Goal: Task Accomplishment & Management: Complete application form

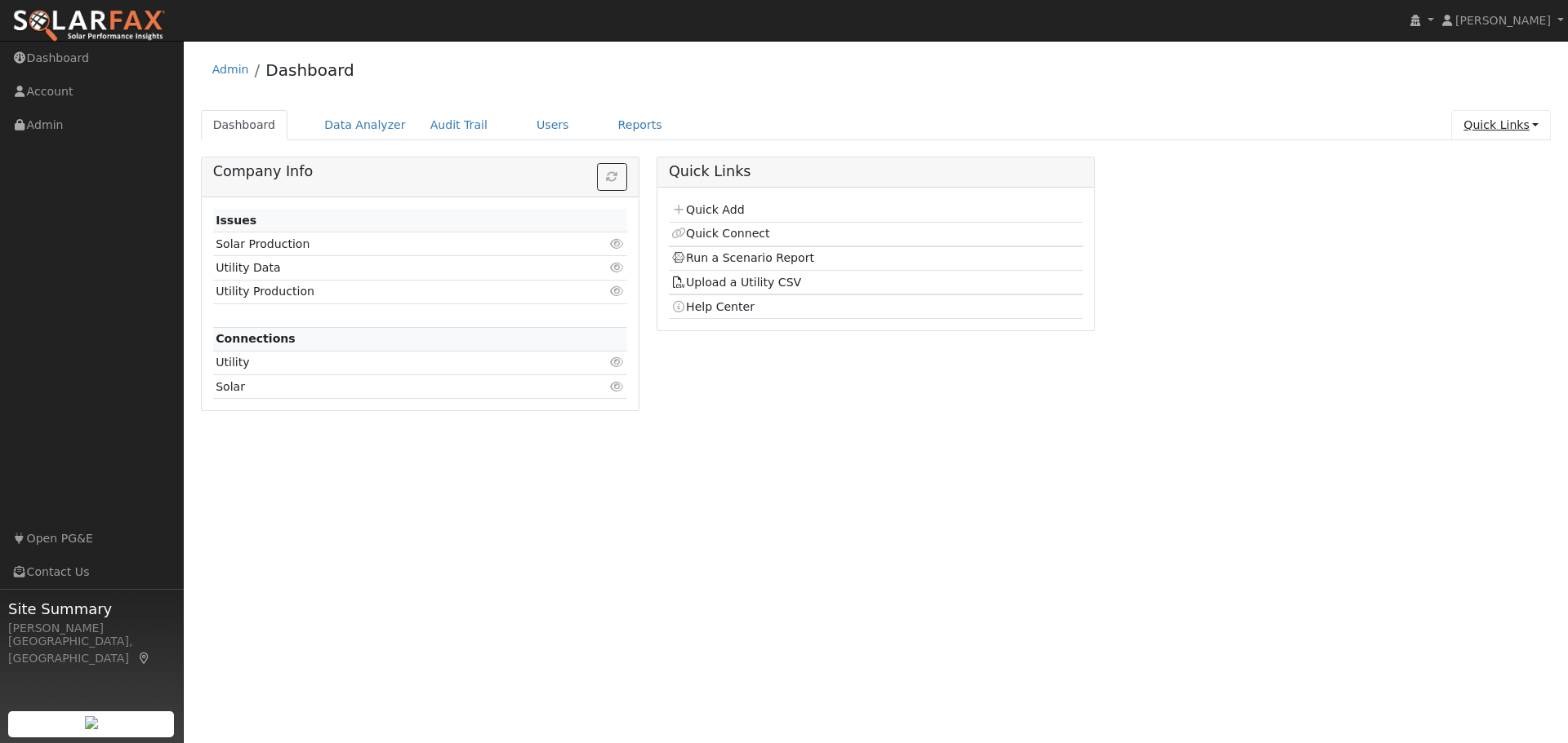
click at [1501, 127] on link "Quick Links" at bounding box center [1500, 125] width 100 height 30
click at [1490, 163] on link "Quick Add" at bounding box center [1467, 160] width 166 height 23
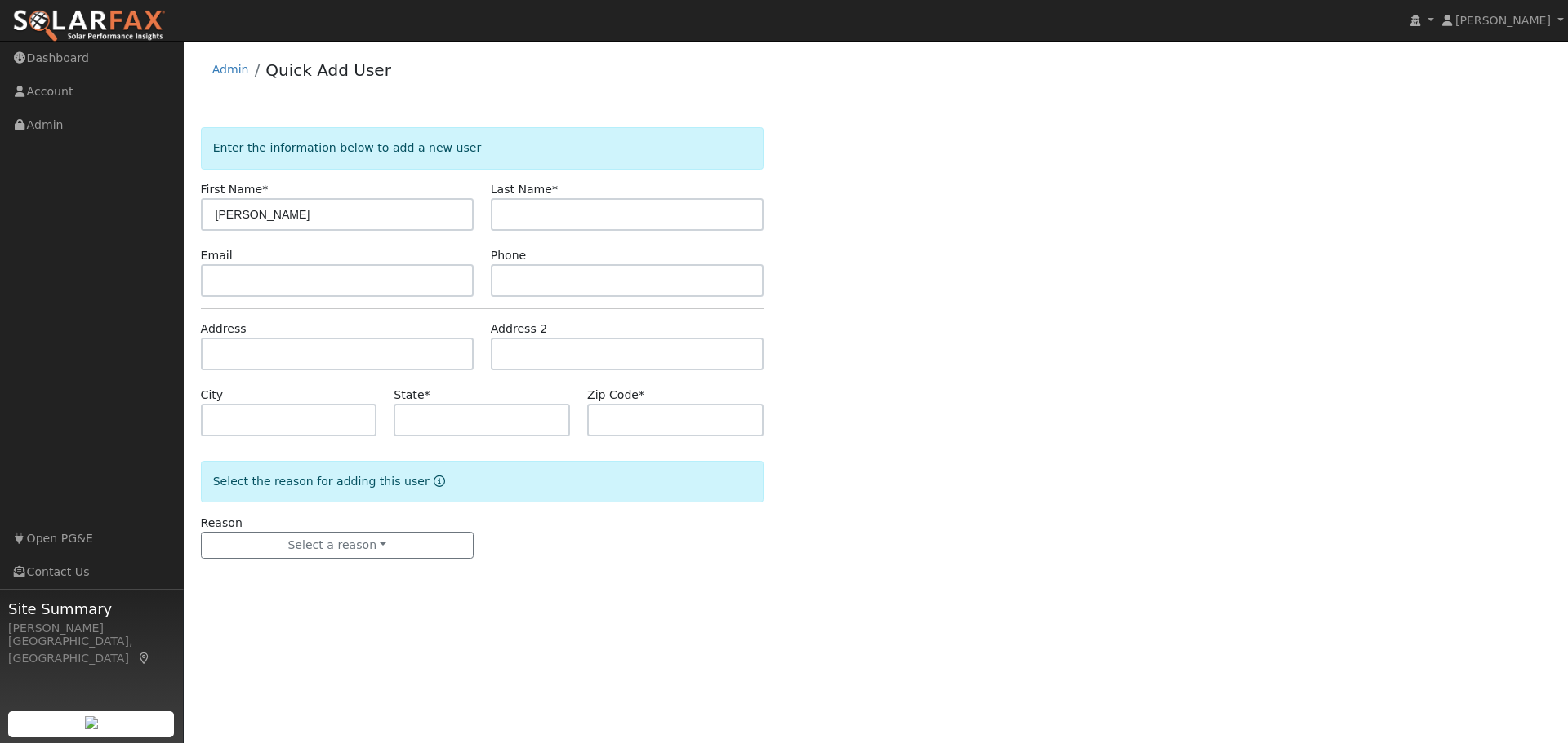
type input "[PERSON_NAME]"
click at [234, 286] on input "text" at bounding box center [336, 281] width 273 height 33
paste input "[EMAIL_ADDRESS][DOMAIN_NAME]"
type input "[EMAIL_ADDRESS][DOMAIN_NAME]"
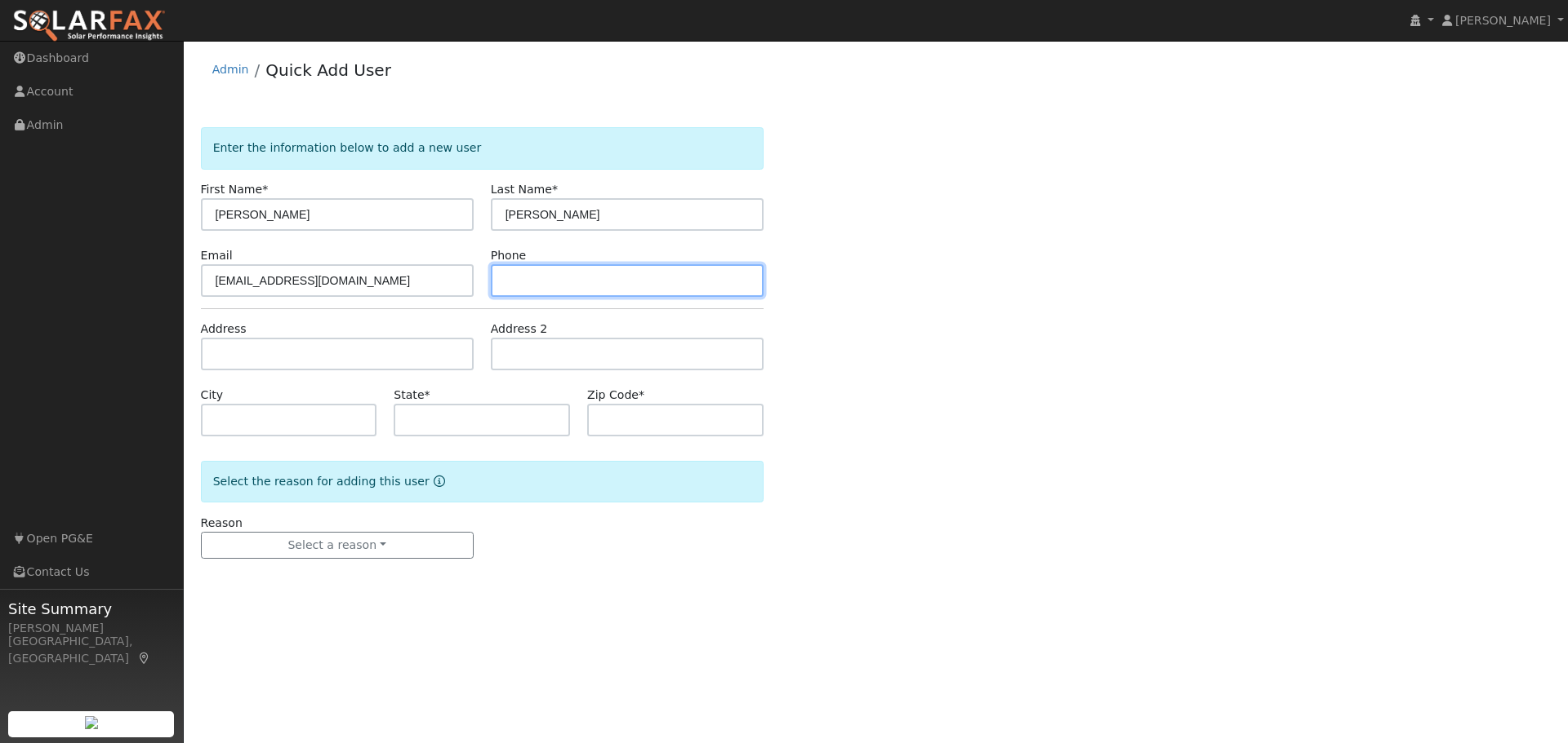
click at [537, 274] on input "text" at bounding box center [627, 281] width 273 height 33
drag, startPoint x: 526, startPoint y: 278, endPoint x: 523, endPoint y: 268, distance: 10.4
click at [526, 278] on input "9169951559" at bounding box center [627, 281] width 273 height 33
click at [548, 278] on input "916-9951559" at bounding box center [627, 281] width 273 height 33
type input "916-995-1559"
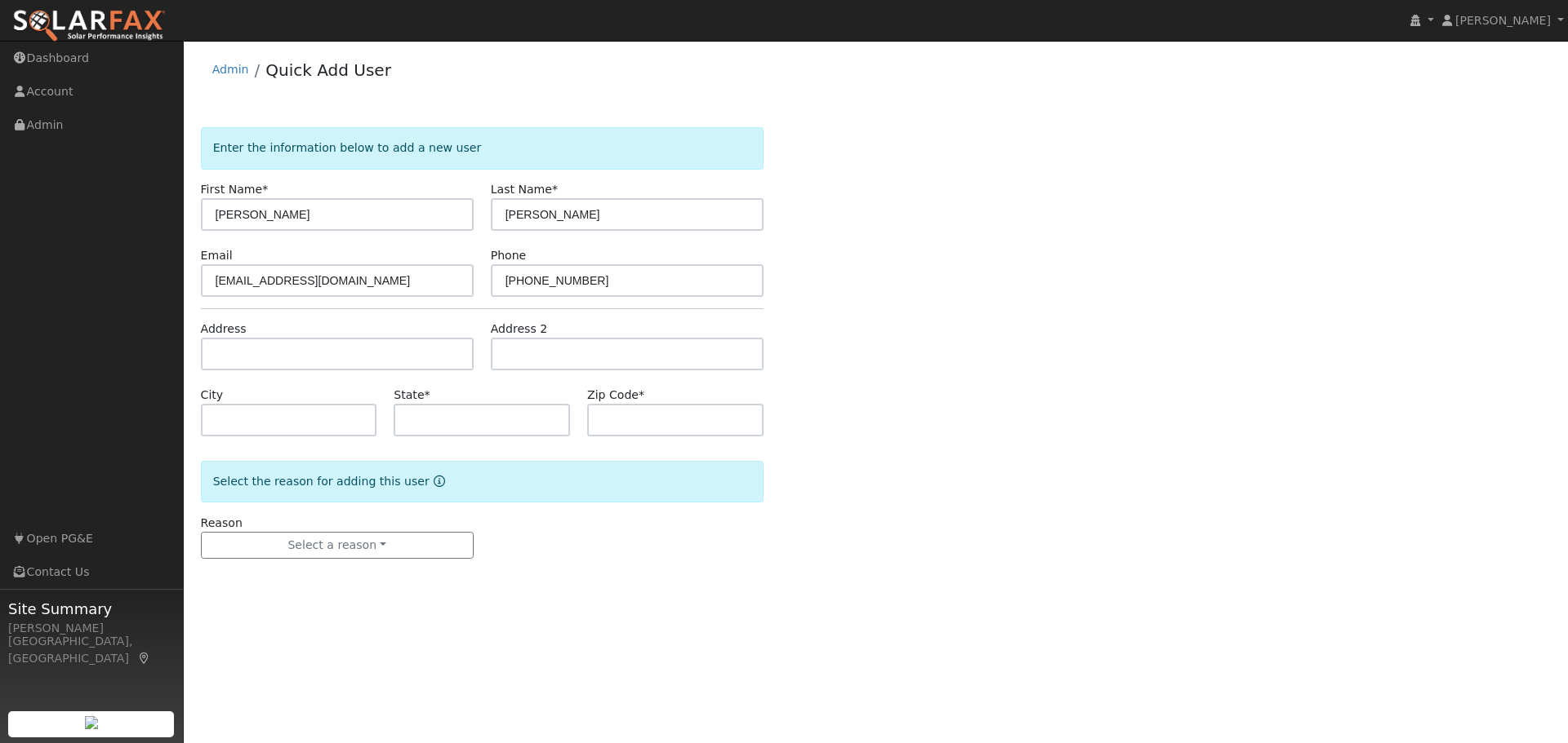
click at [1099, 379] on div "Enter the information below to add a new user First Name * Pam Last Name * Wort…" at bounding box center [876, 359] width 1351 height 464
click at [365, 347] on input "text" at bounding box center [336, 354] width 273 height 33
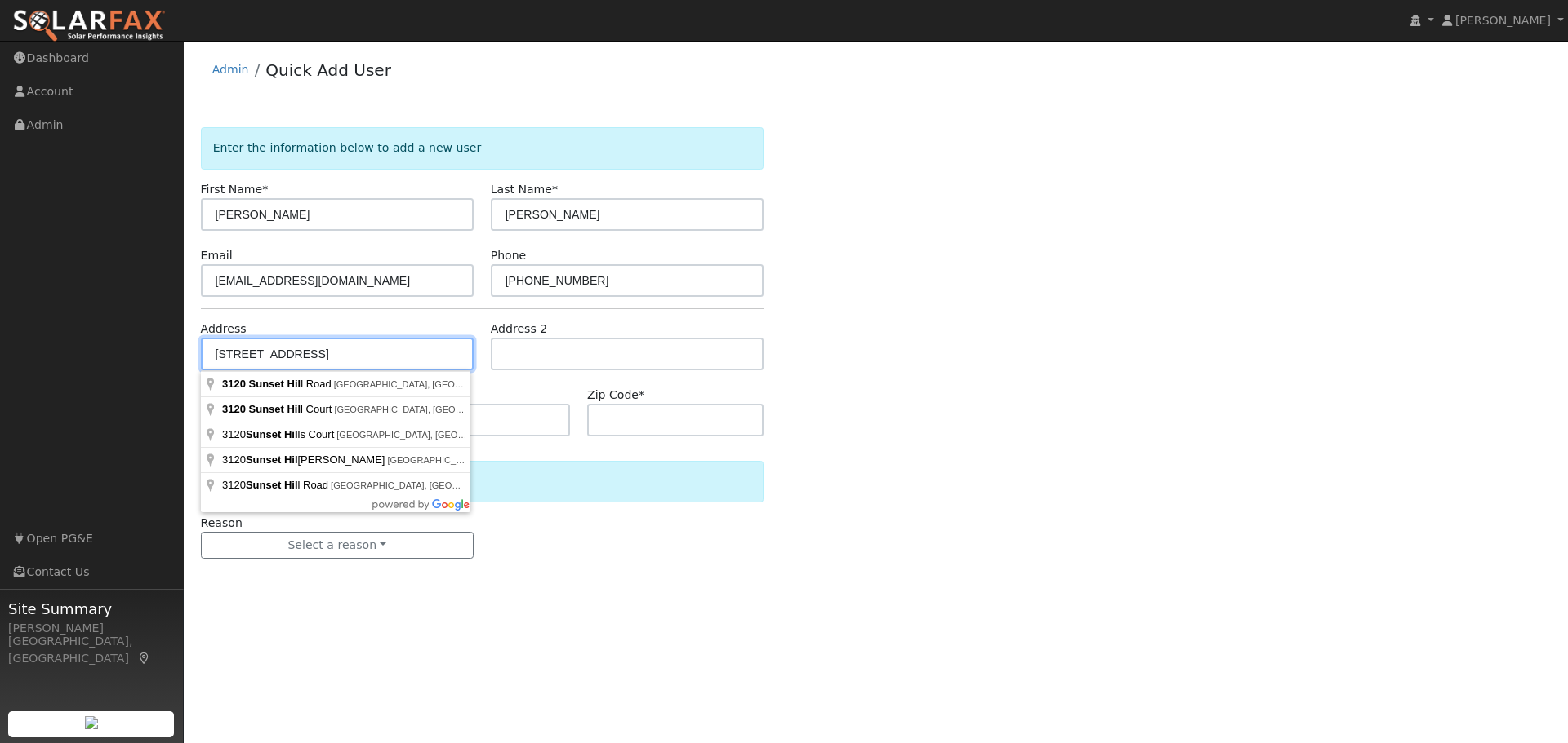
type input "3120 Sunset Hill Road"
type input "Rocklin"
type input "CA"
type input "95677"
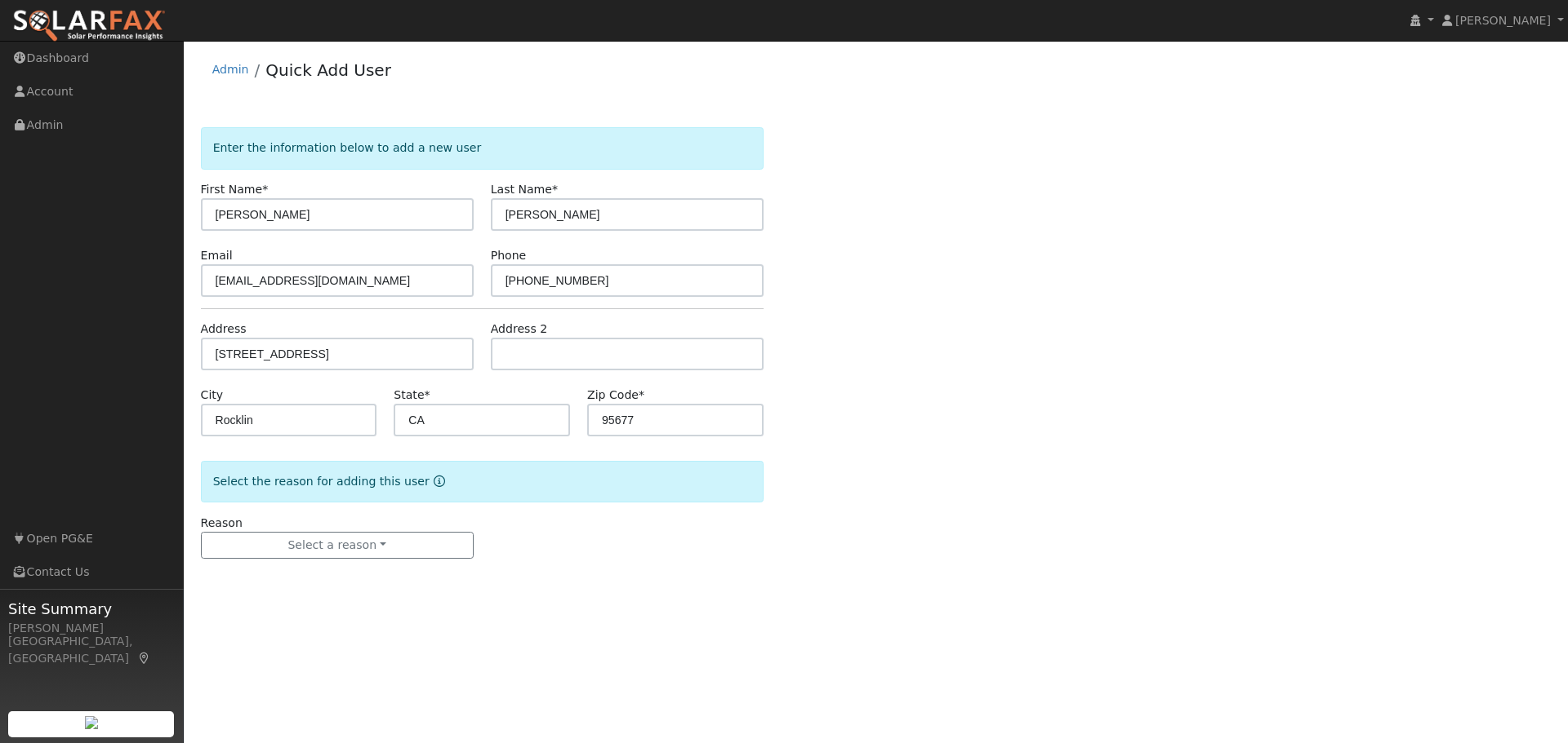
click at [1064, 410] on div "Enter the information below to add a new user First Name * Pam Last Name * Wort…" at bounding box center [876, 359] width 1351 height 464
click at [288, 543] on button "Select a reason" at bounding box center [336, 545] width 273 height 27
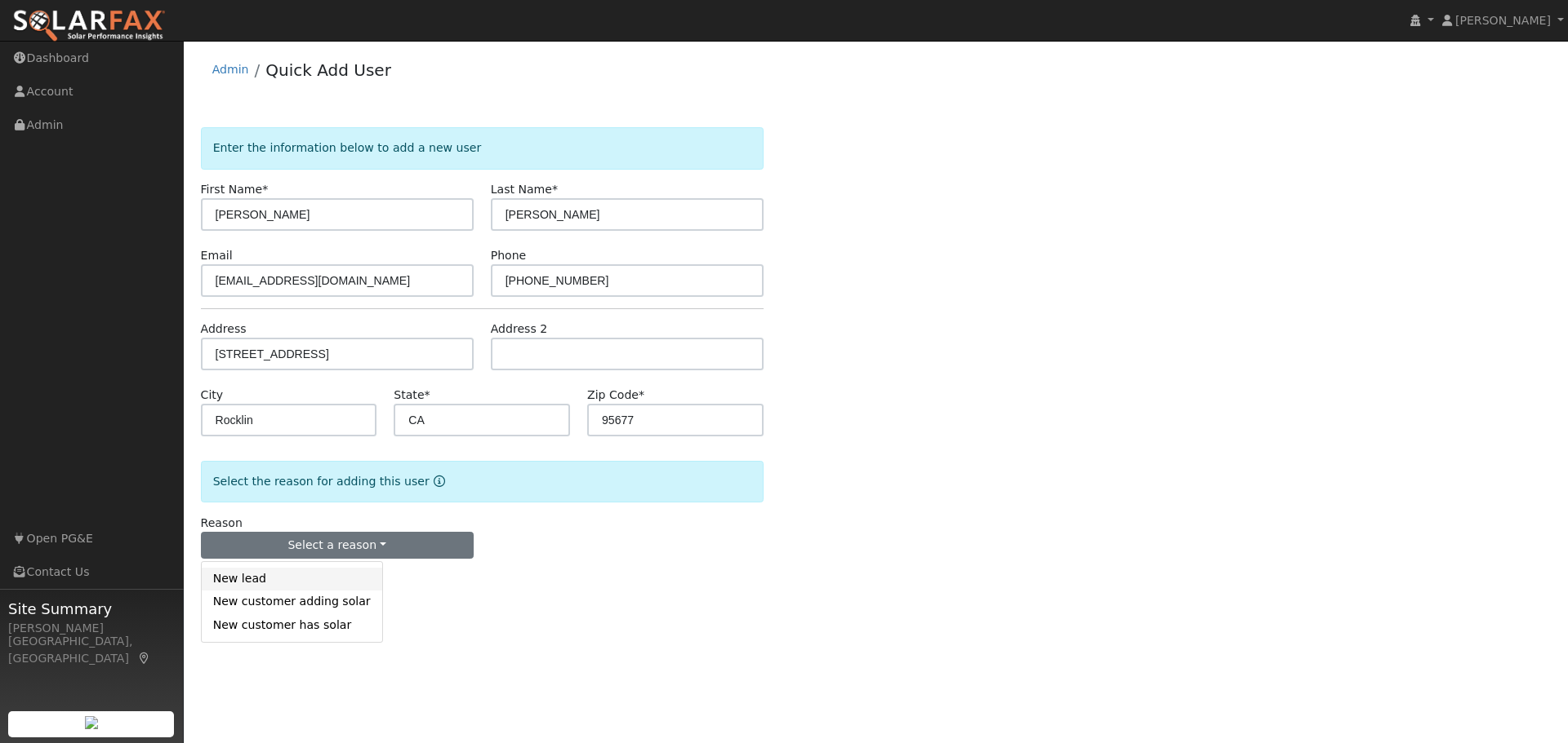
click at [255, 588] on link "New lead" at bounding box center [291, 580] width 180 height 23
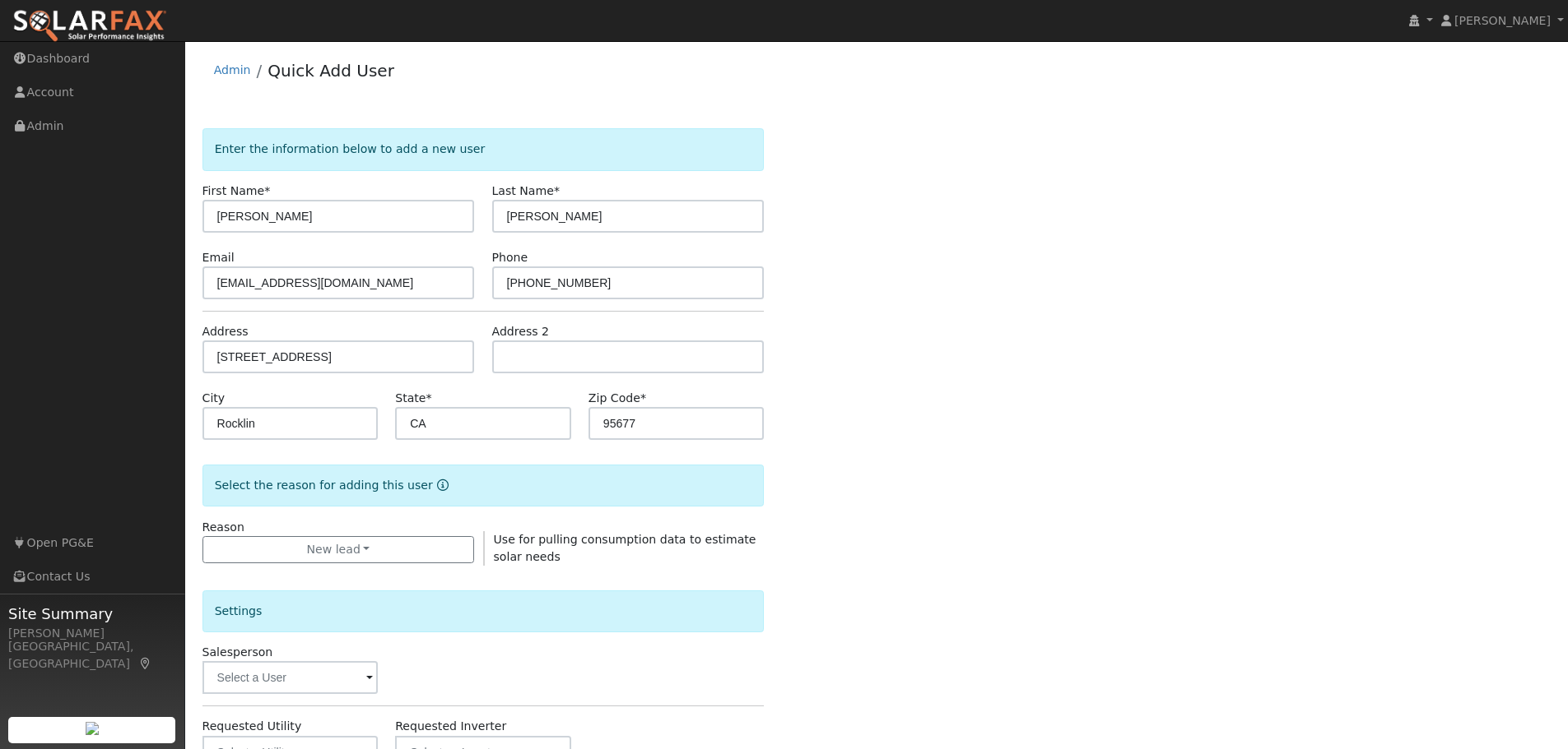
click at [907, 592] on div "Enter the information below to add a new user First Name * Pam Last Name * Wort…" at bounding box center [877, 592] width 1349 height 929
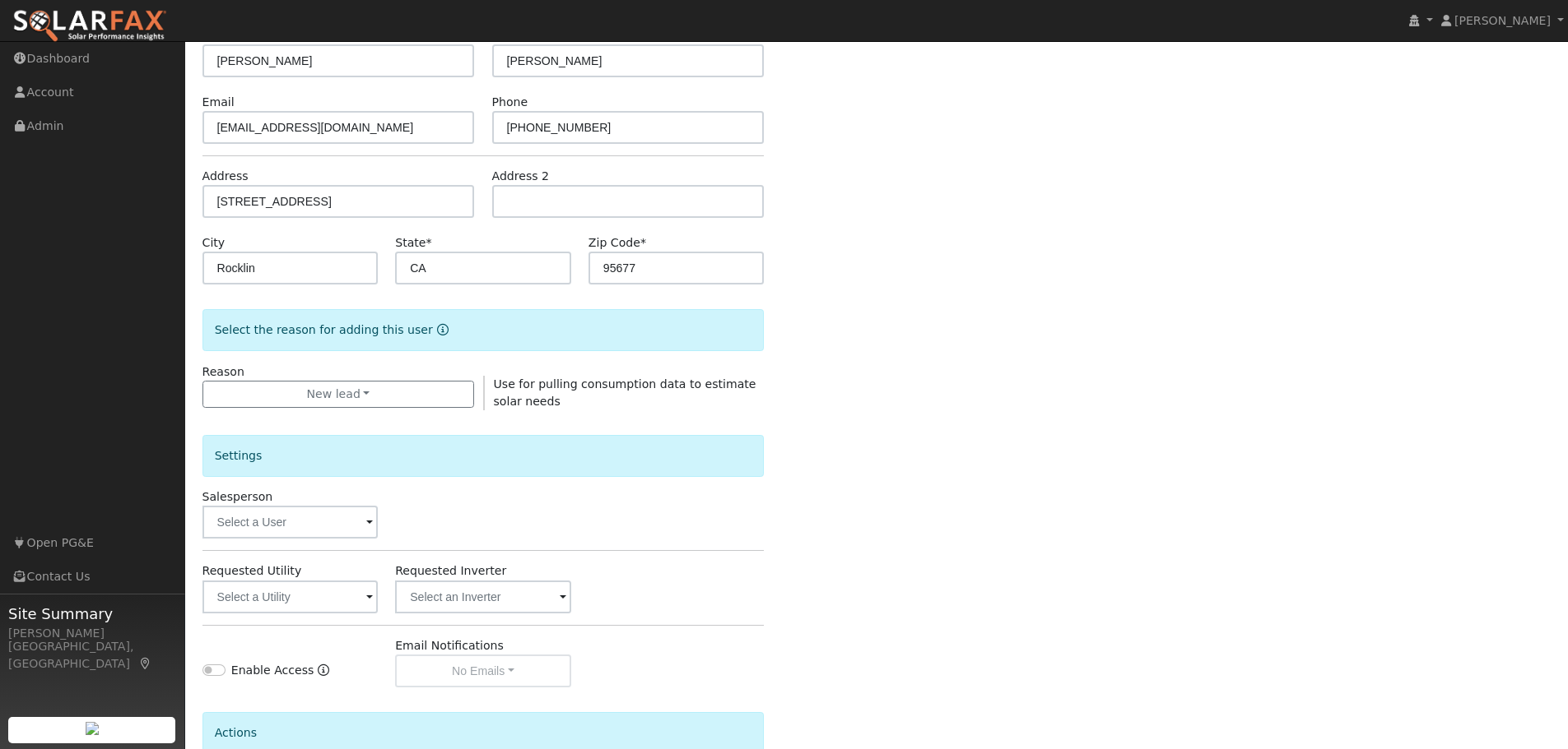
scroll to position [316, 0]
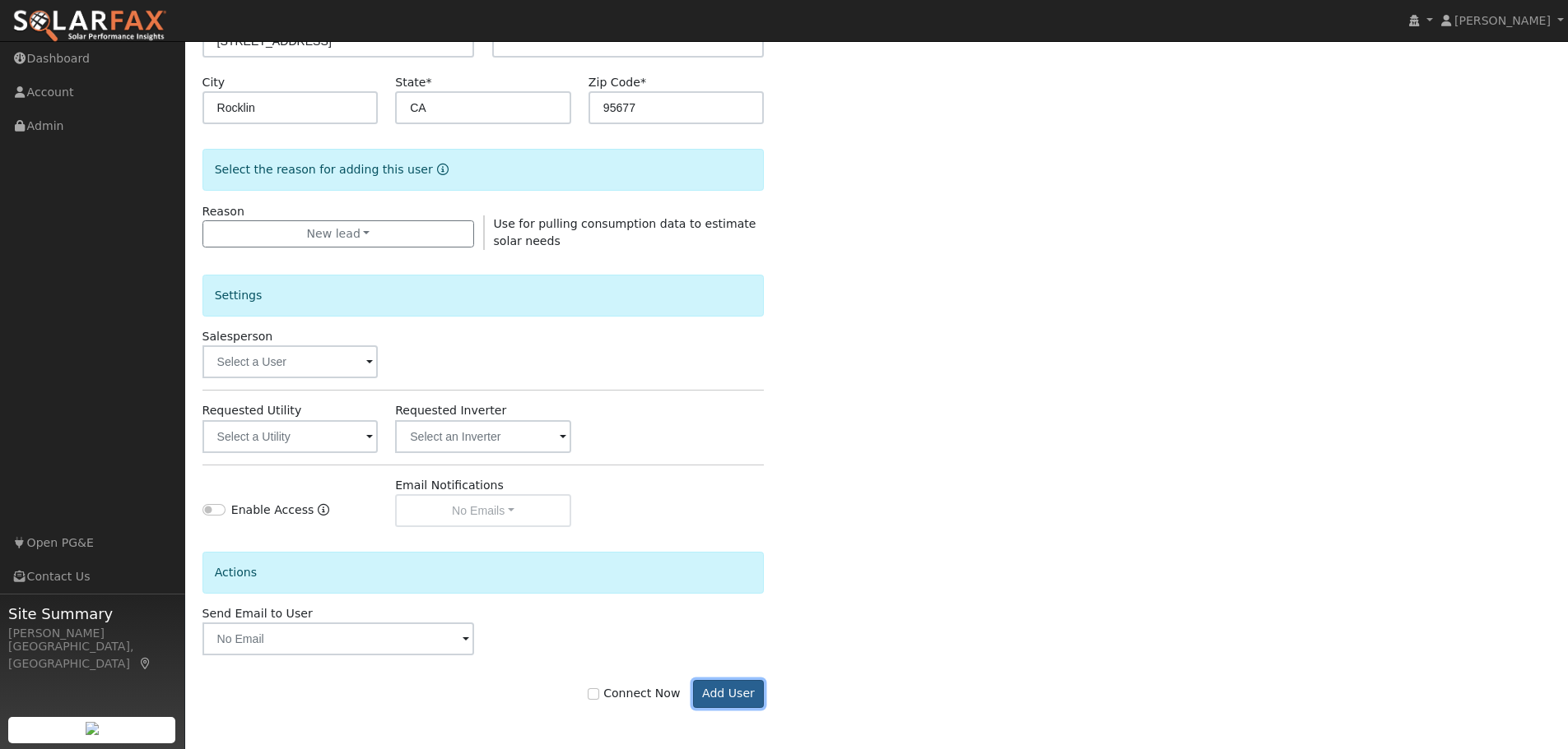
click at [721, 692] on button "Add User" at bounding box center [729, 694] width 71 height 28
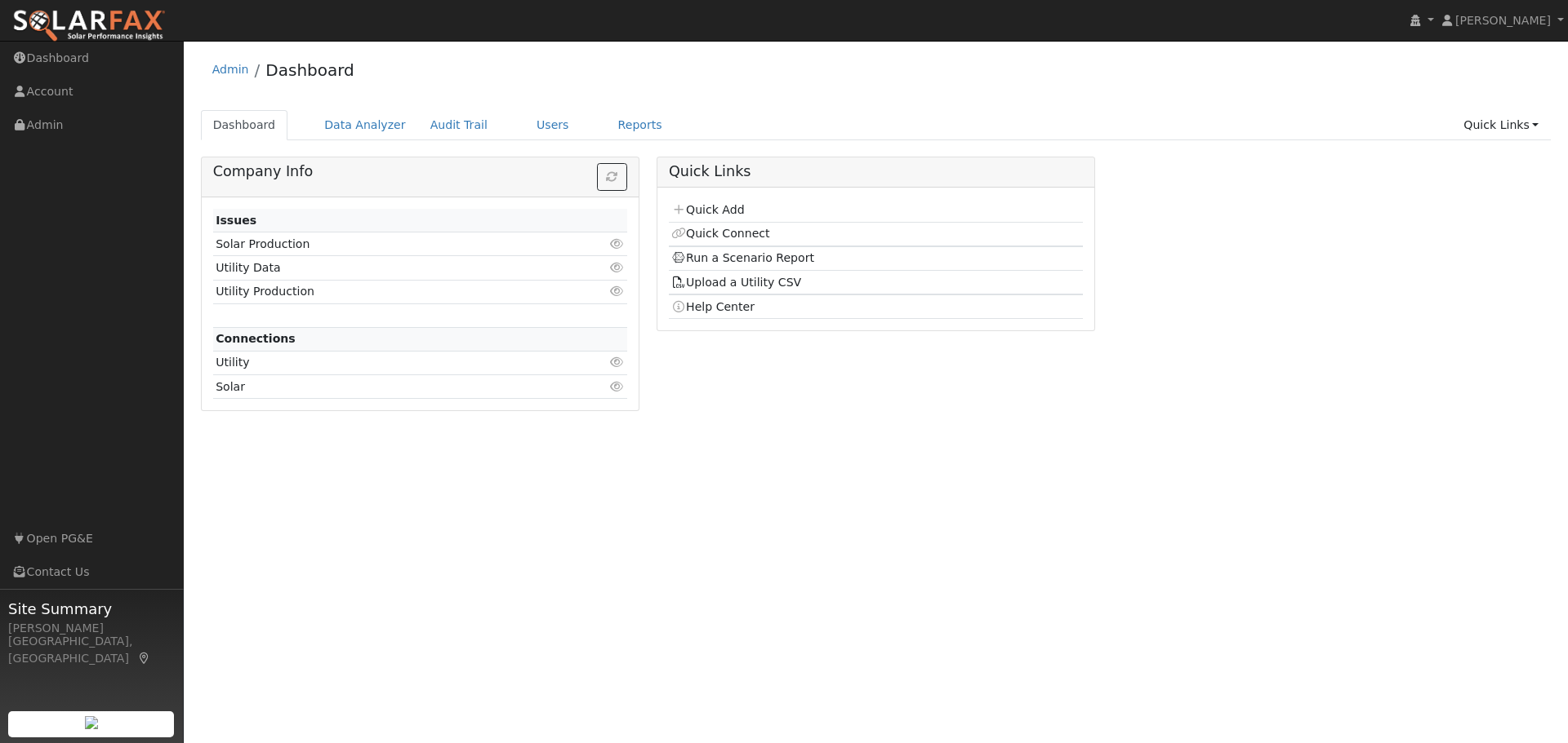
click at [1093, 537] on div "User Profile First name Last name Email Email Notifications No Emails No Emails…" at bounding box center [875, 392] width 1383 height 702
click at [1496, 121] on link "Quick Links" at bounding box center [1500, 125] width 100 height 30
drag, startPoint x: 1186, startPoint y: 176, endPoint x: 776, endPoint y: 136, distance: 411.9
click at [1186, 176] on div "Company Info Issues Solar Production Click to view Utility Data Click to view U…" at bounding box center [875, 290] width 1368 height 266
click at [524, 124] on link "Users" at bounding box center [553, 125] width 57 height 30
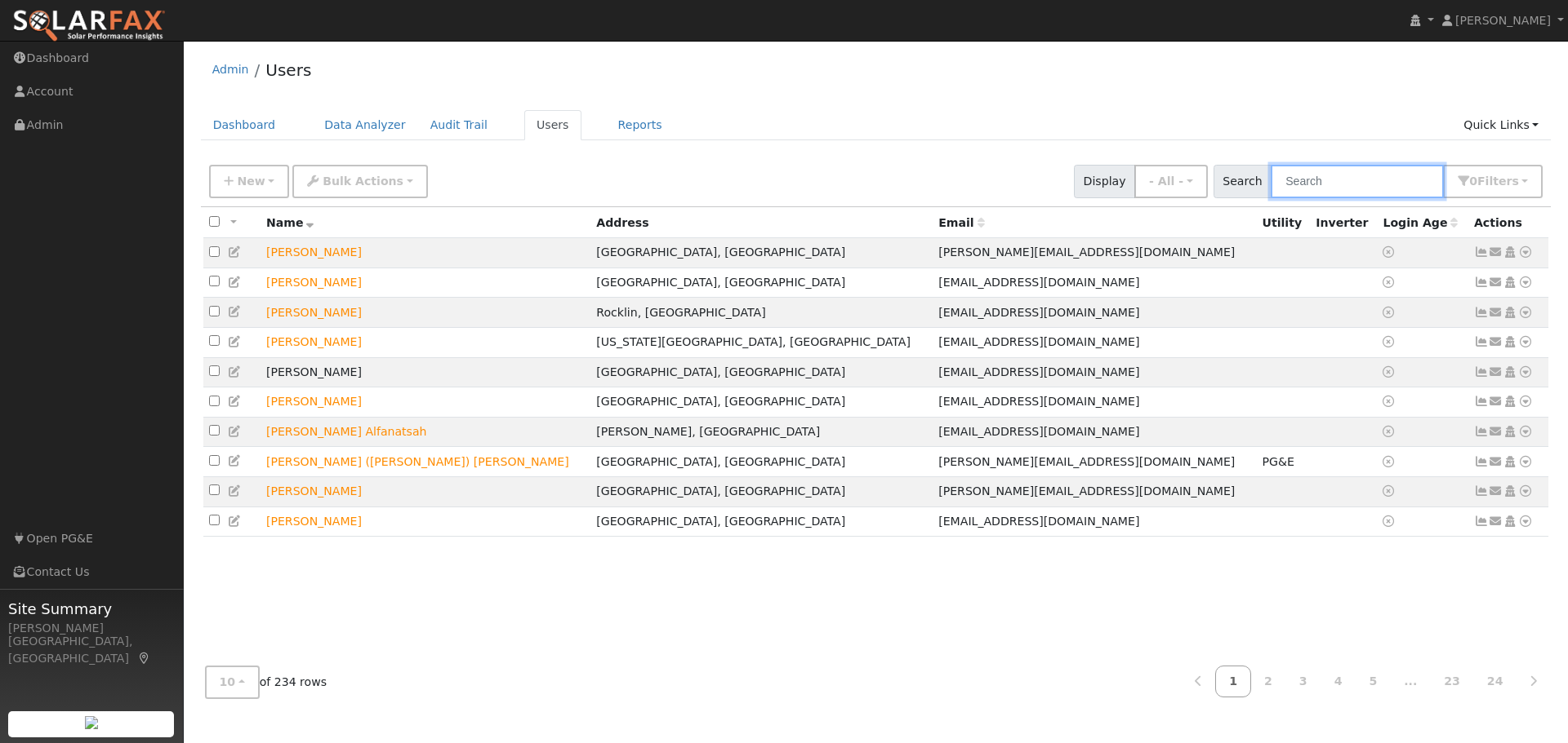
click at [1343, 185] on input "text" at bounding box center [1357, 182] width 173 height 34
type input "wortman"
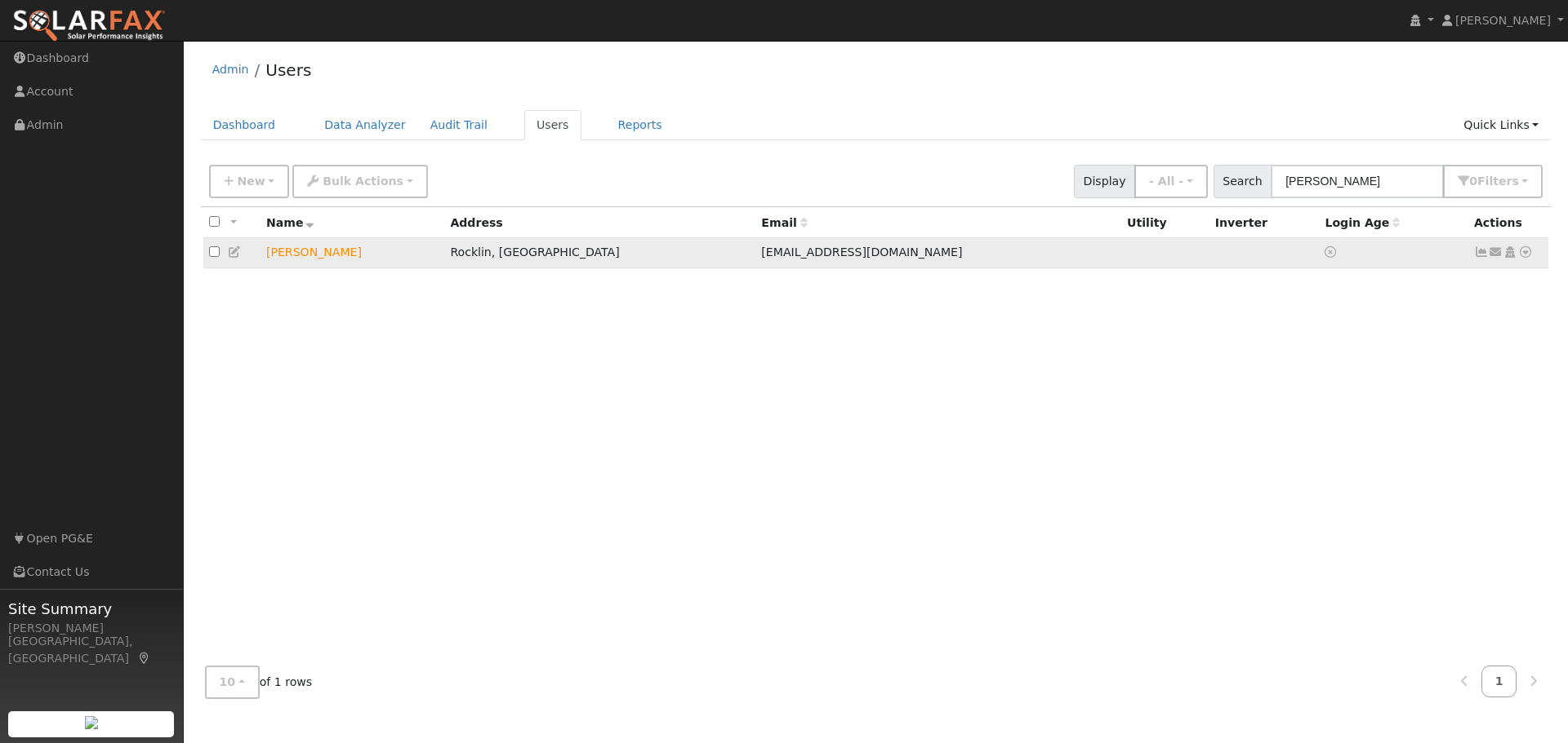
click at [1520, 250] on icon at bounding box center [1525, 251] width 15 height 11
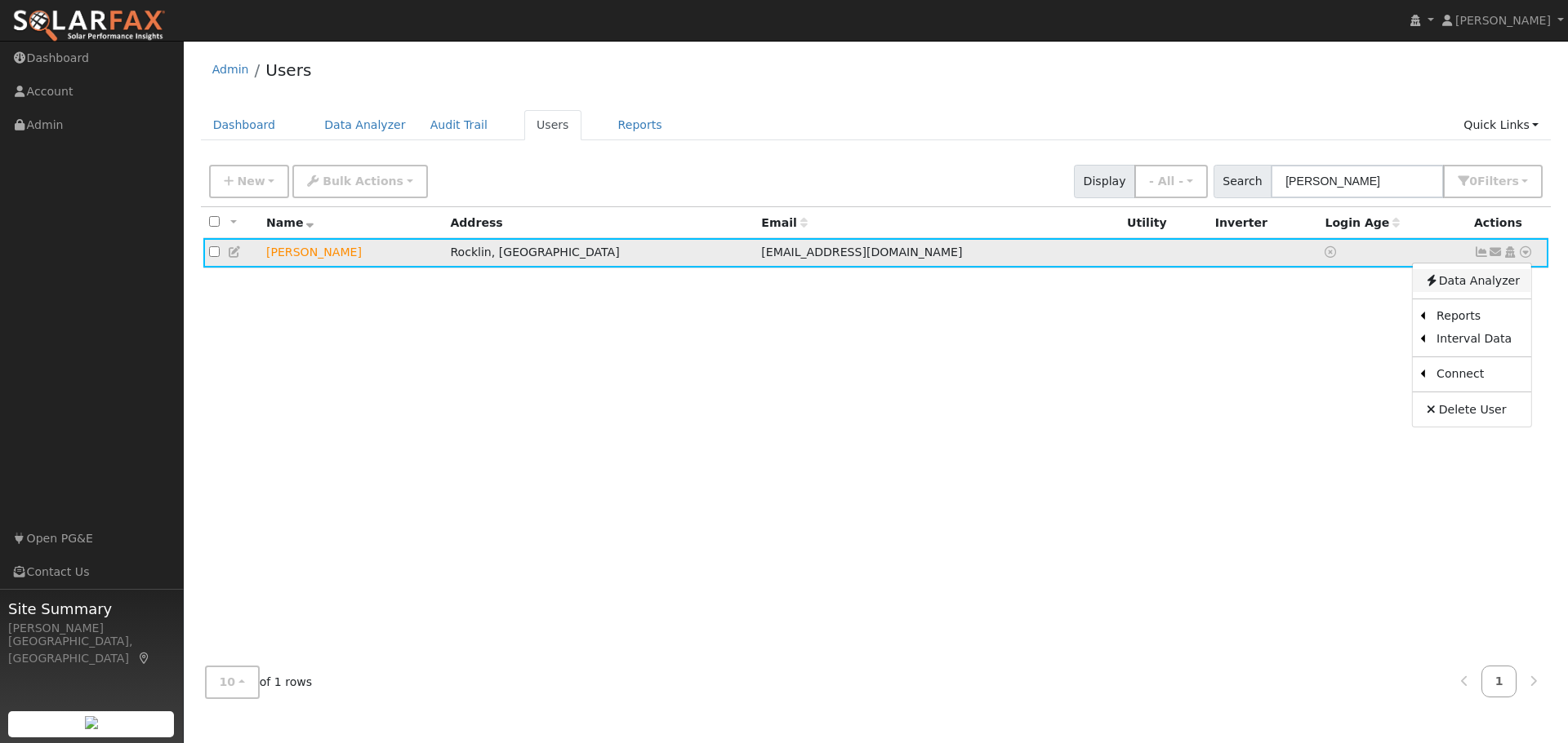
click at [1438, 287] on icon at bounding box center [1431, 281] width 15 height 11
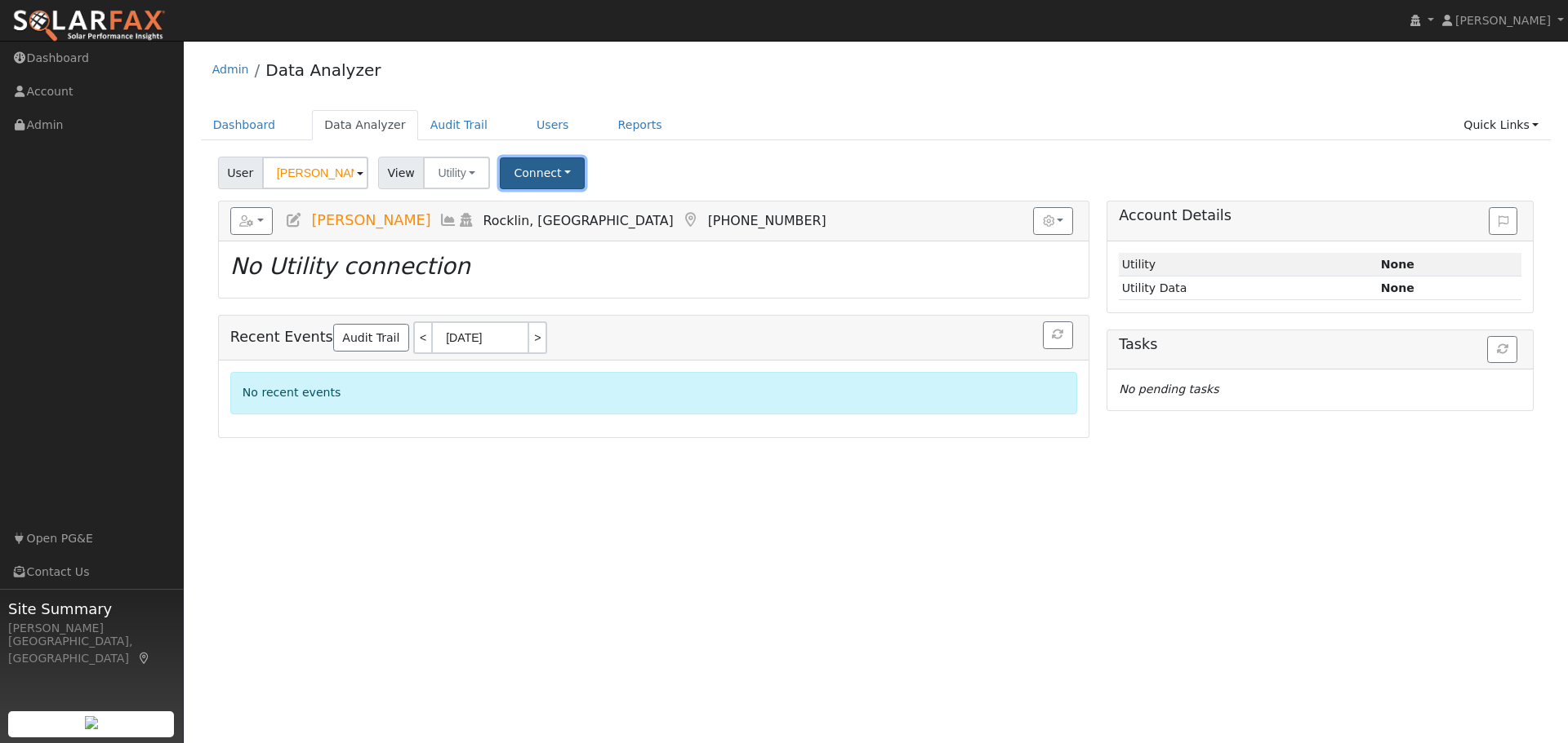
click at [514, 174] on button "Connect" at bounding box center [542, 173] width 85 height 32
click at [571, 212] on link "Select a Provider" at bounding box center [565, 209] width 127 height 23
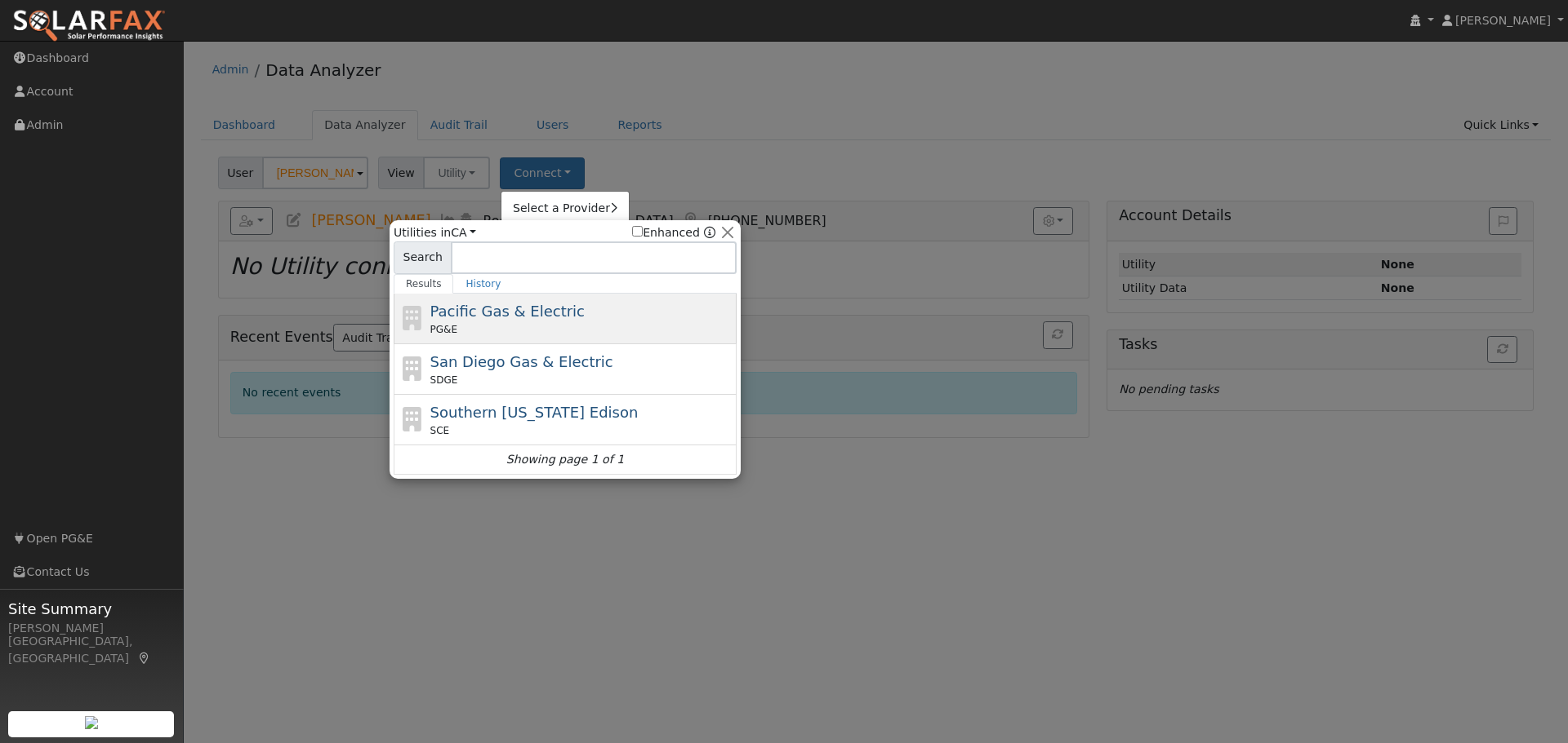
click at [551, 319] on div "Pacific Gas & Electric PG&E" at bounding box center [581, 319] width 303 height 37
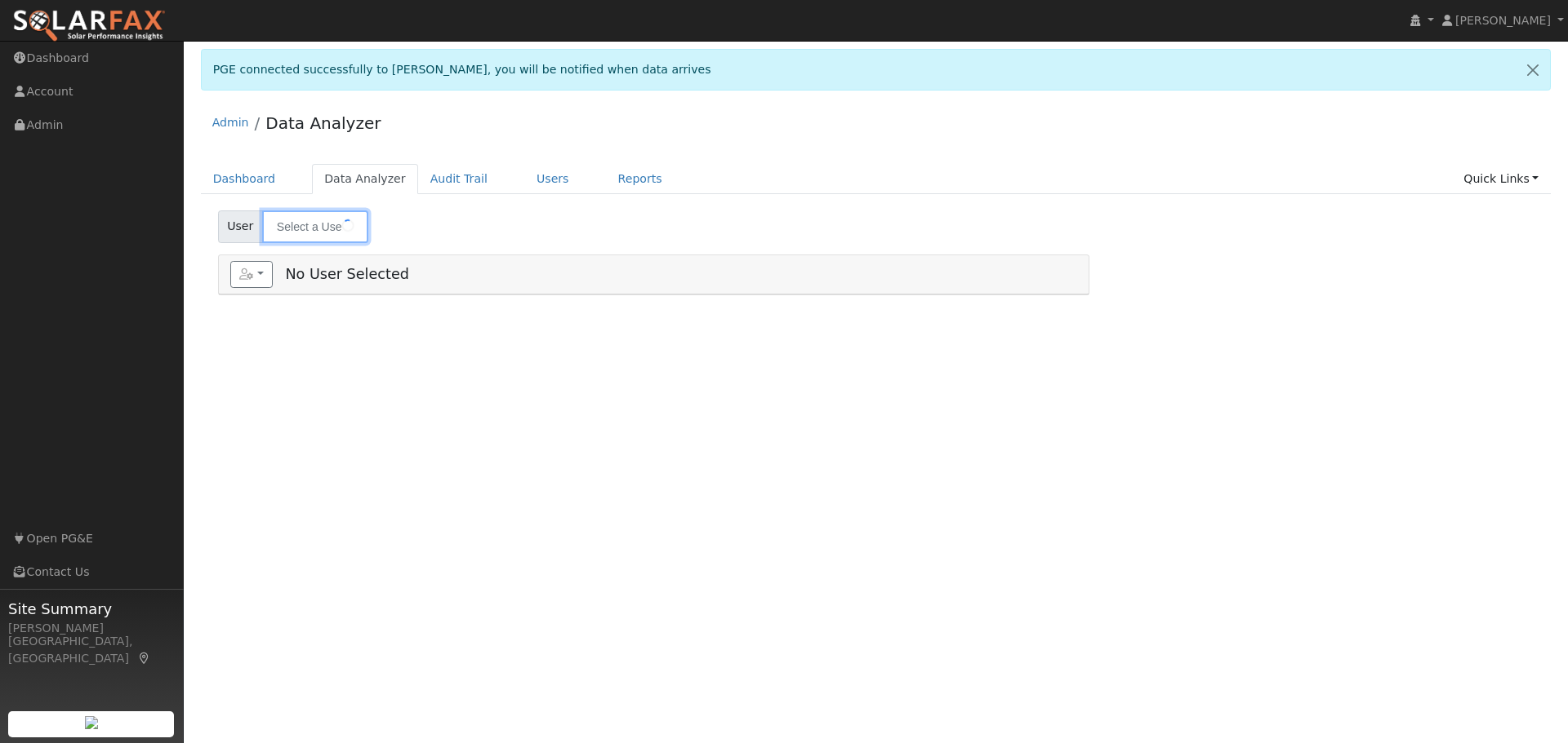
type input "[PERSON_NAME]"
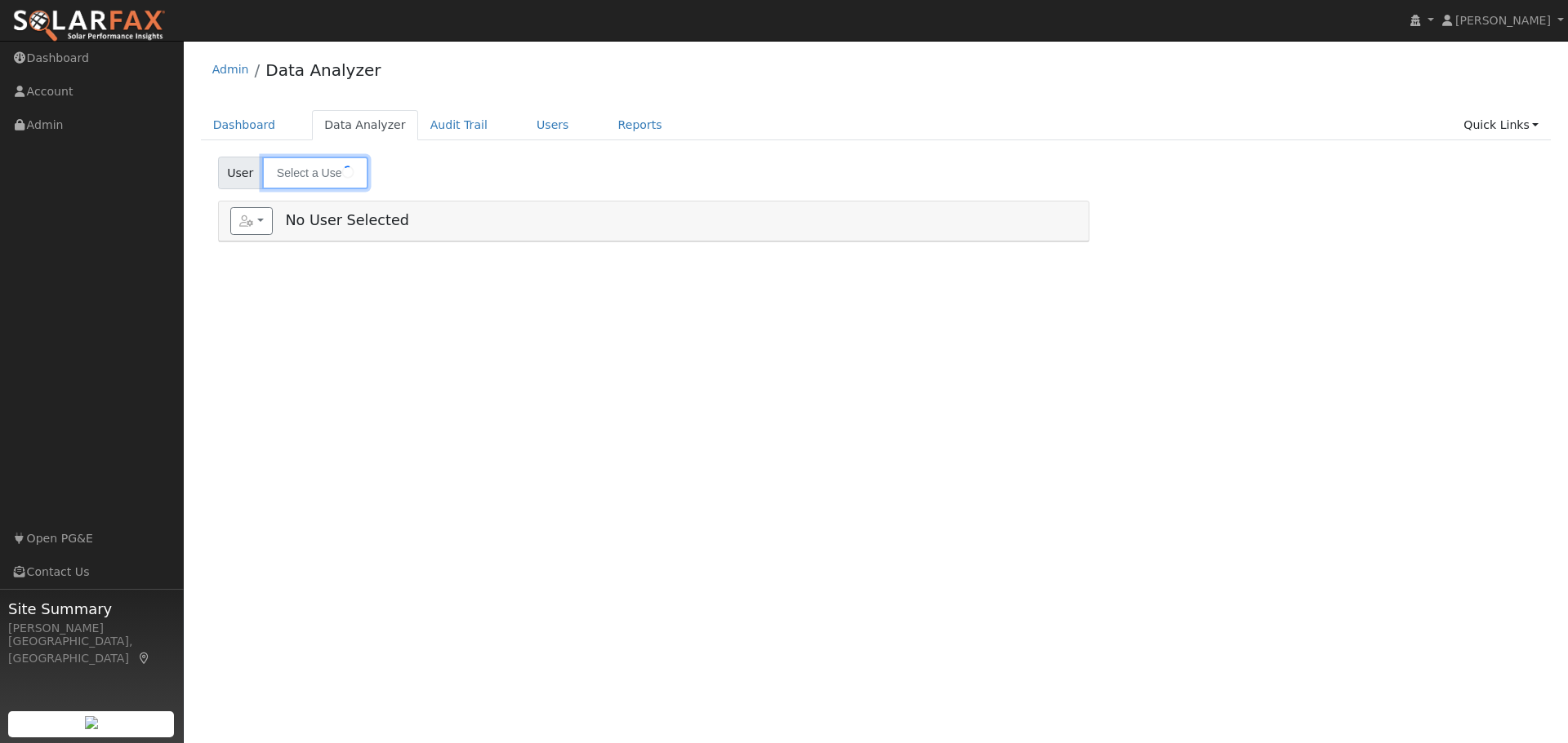
type input "[PERSON_NAME]"
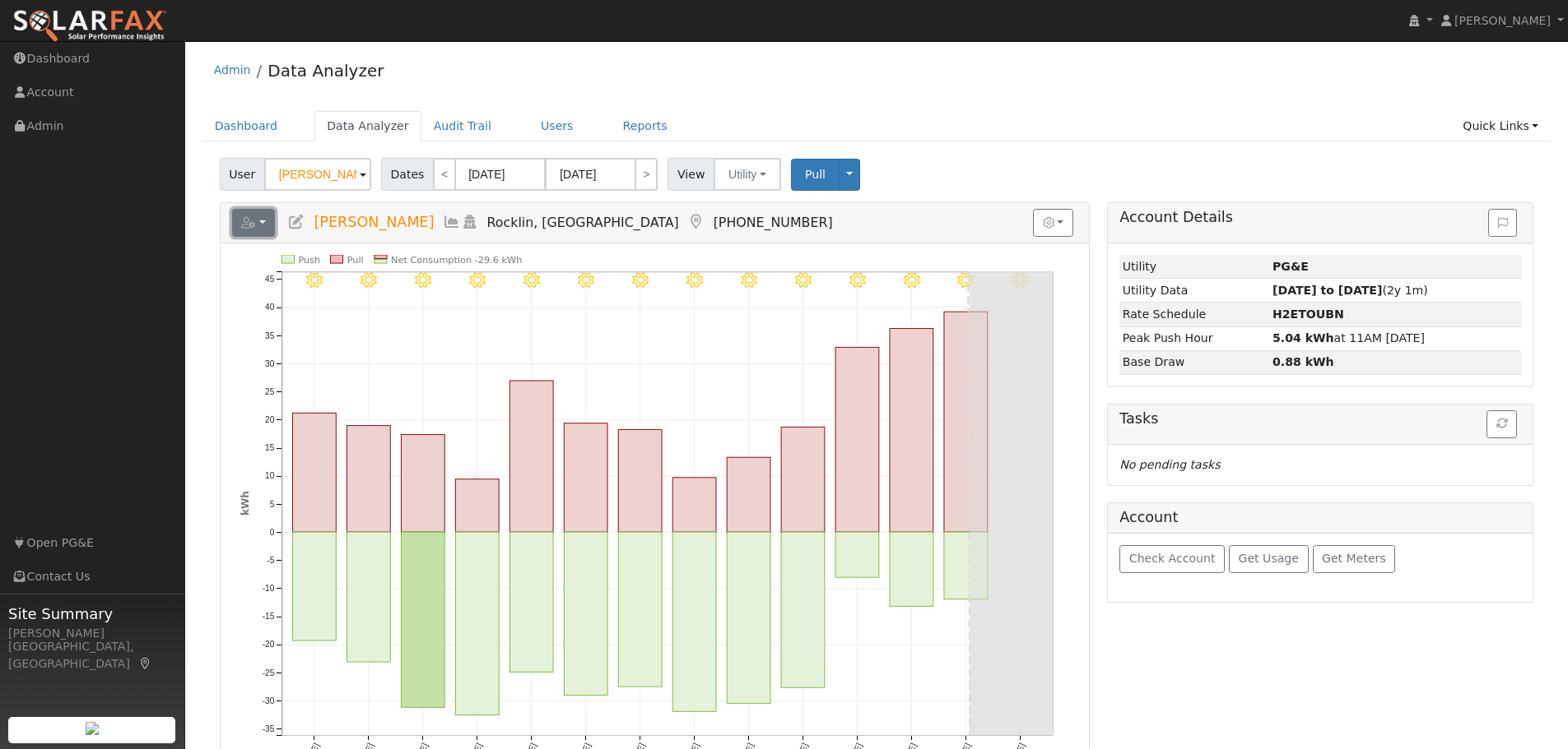
click at [266, 224] on button "button" at bounding box center [254, 222] width 44 height 28
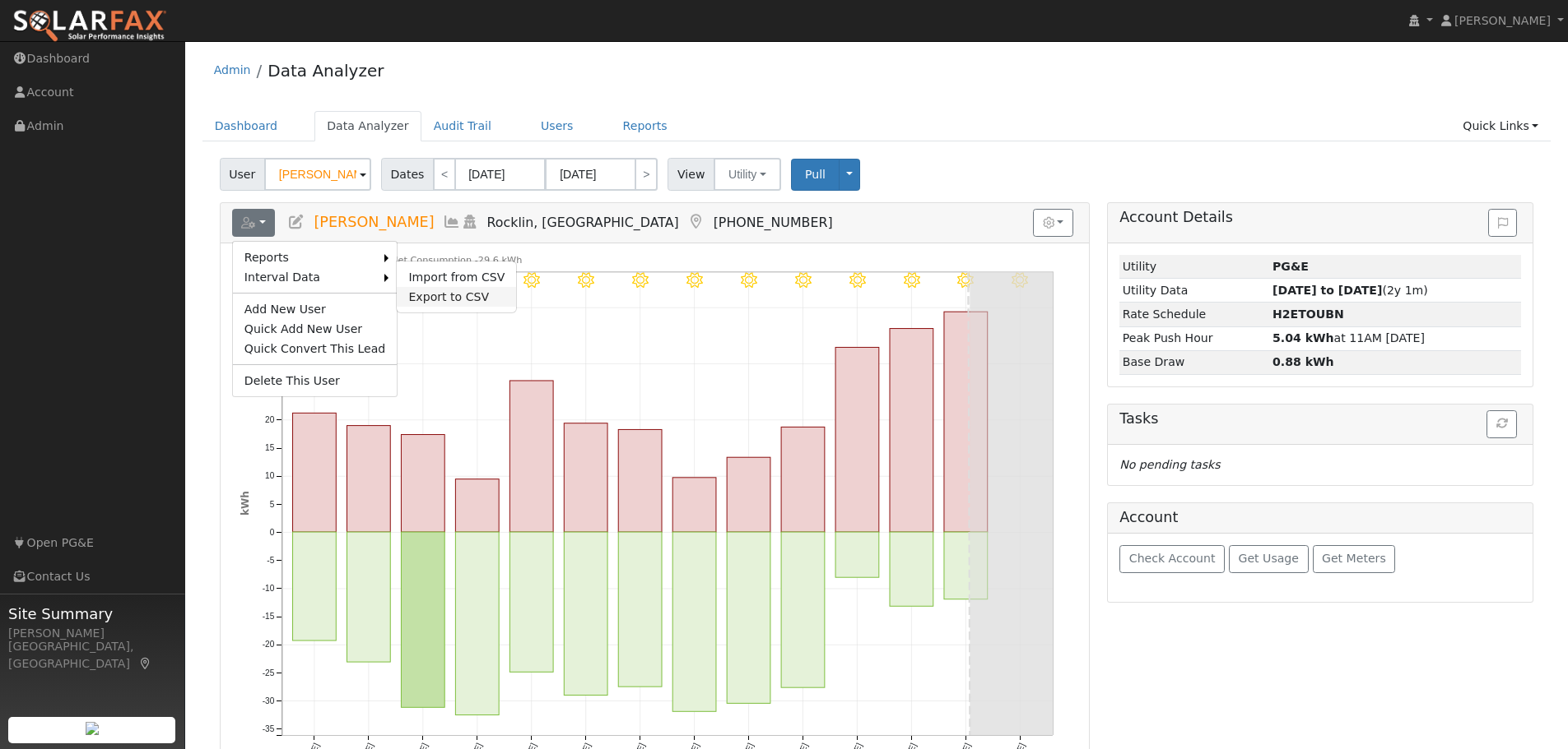
click at [440, 301] on link "Export to CSV" at bounding box center [457, 297] width 119 height 20
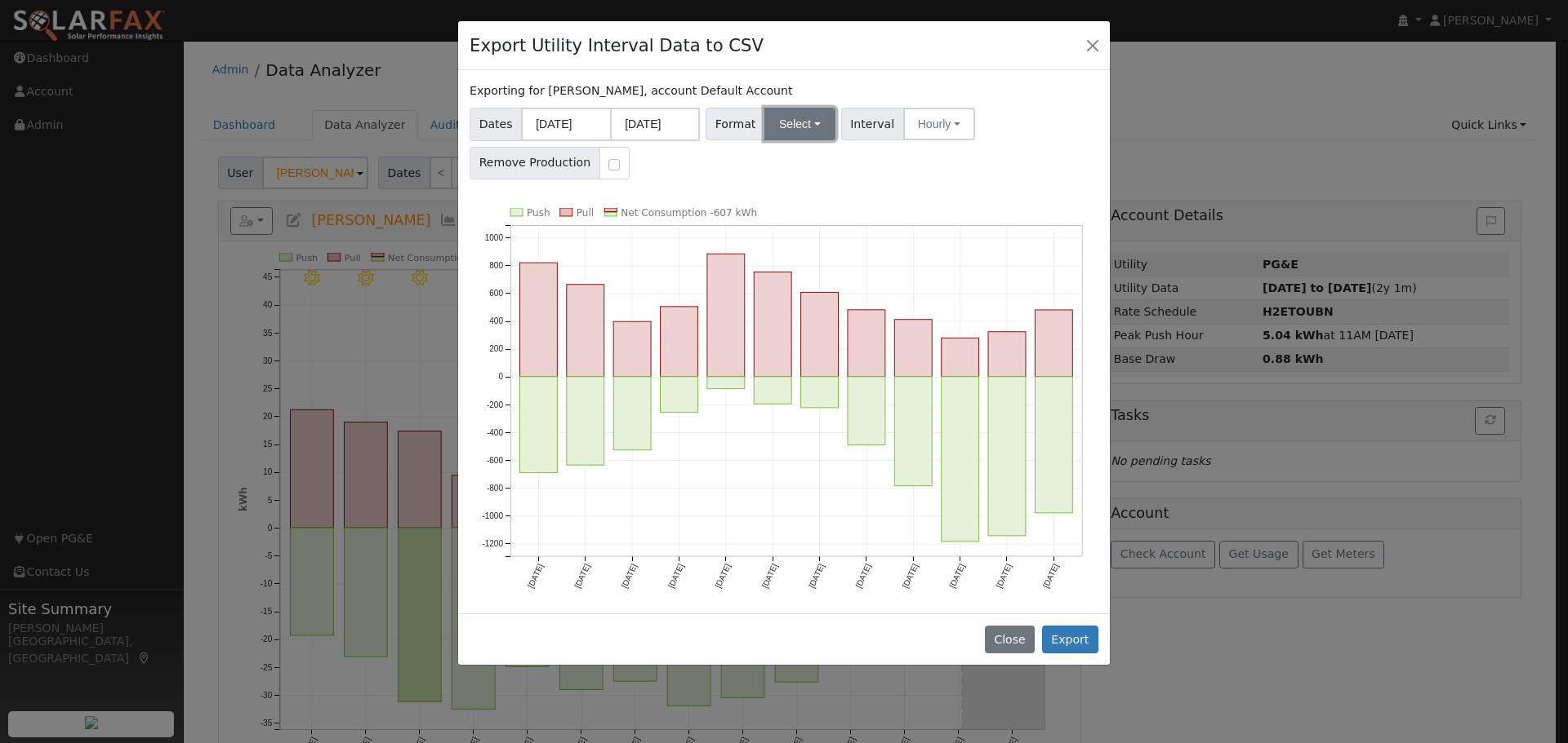
click at [787, 125] on button "Select" at bounding box center [800, 124] width 71 height 33
click at [789, 157] on link "Generic" at bounding box center [818, 160] width 117 height 23
click at [1073, 644] on button "Export" at bounding box center [1070, 639] width 57 height 27
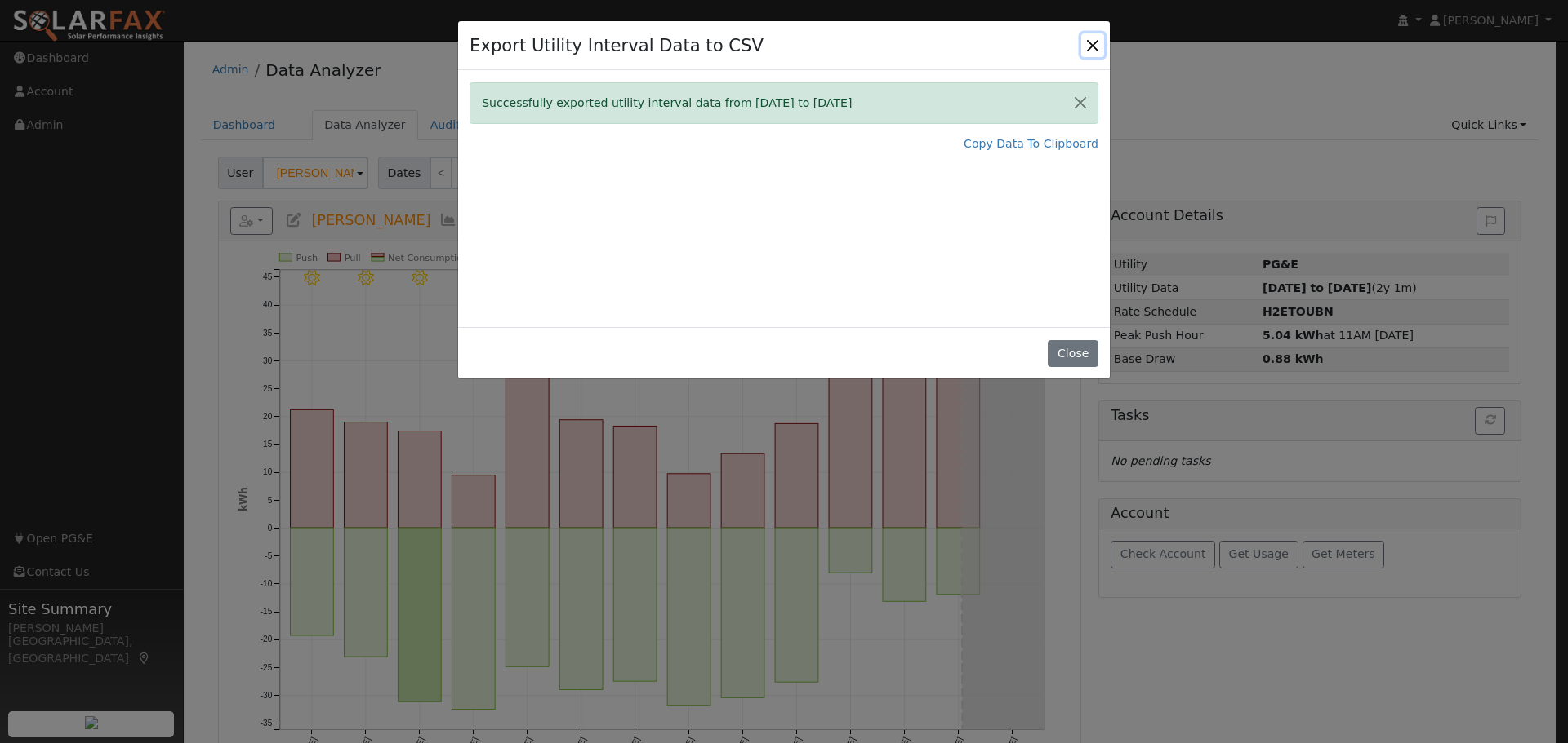
click at [1091, 45] on button "Close" at bounding box center [1092, 45] width 23 height 23
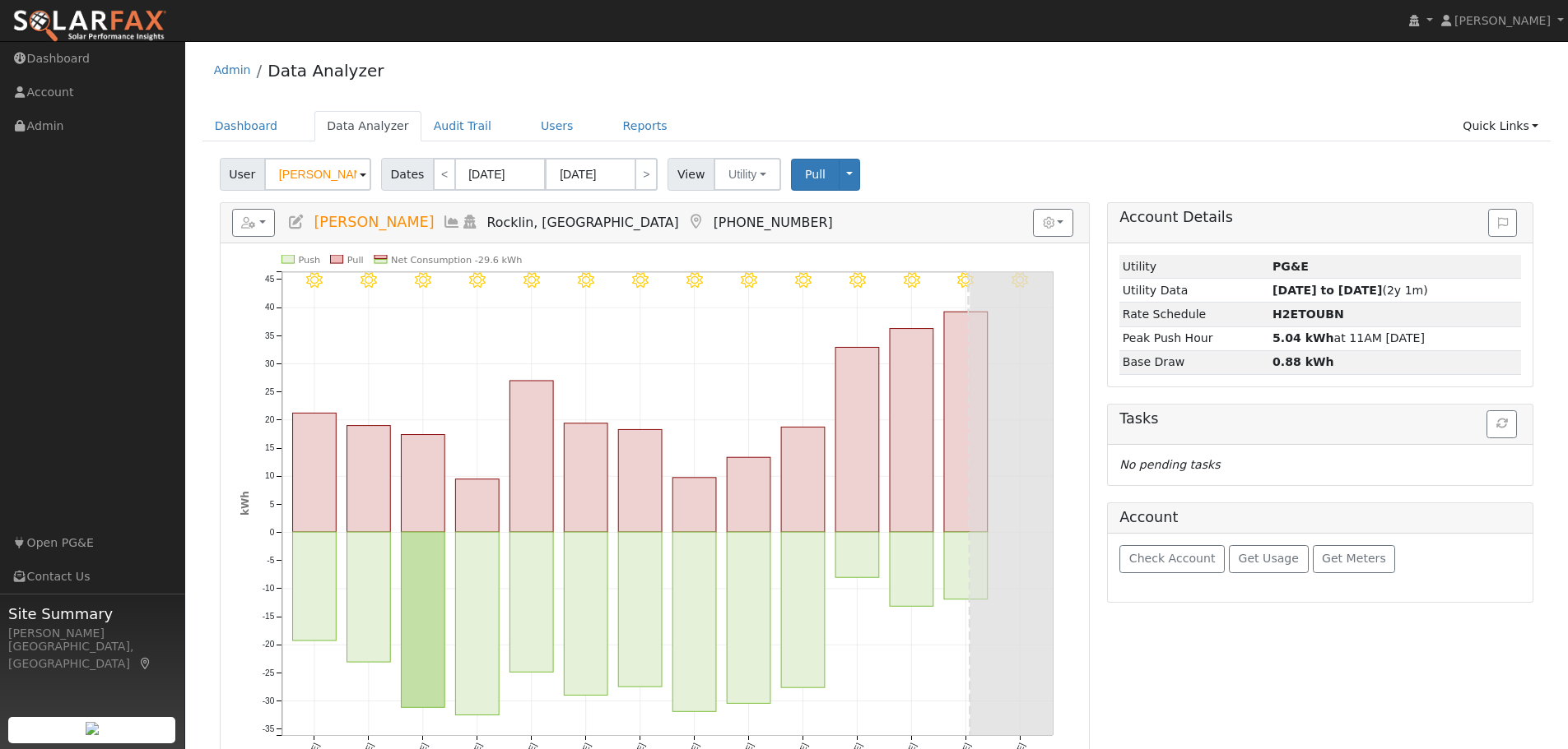
click at [1156, 128] on ul "Dashboard Data Analyzer Audit Trail Users Reports Quick Links Quick Add Quick C…" at bounding box center [877, 126] width 1349 height 30
